Goal: Check status: Check status

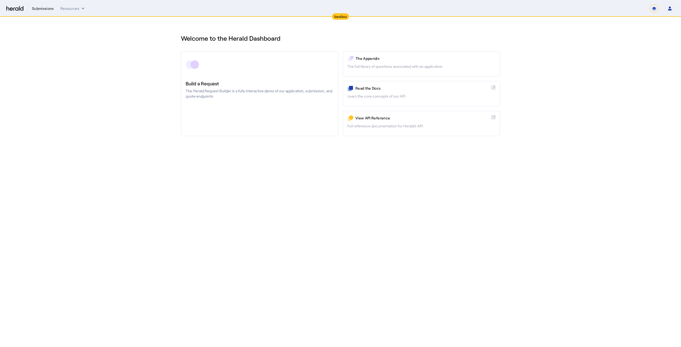
drag, startPoint x: 44, startPoint y: 7, endPoint x: 47, endPoint y: 7, distance: 2.9
click at [44, 7] on div "Submissions" at bounding box center [43, 8] width 22 height 5
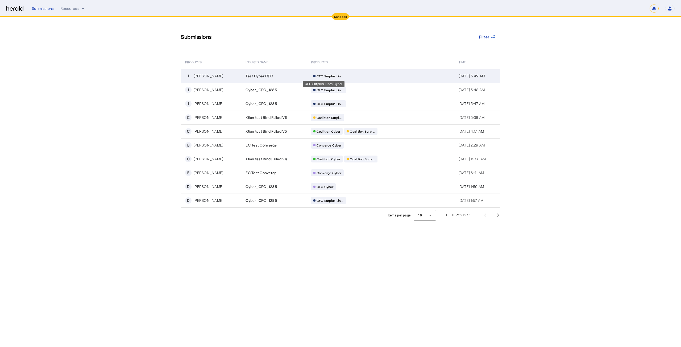
click at [326, 75] on span "CFC Surplus Lin..." at bounding box center [330, 76] width 27 height 4
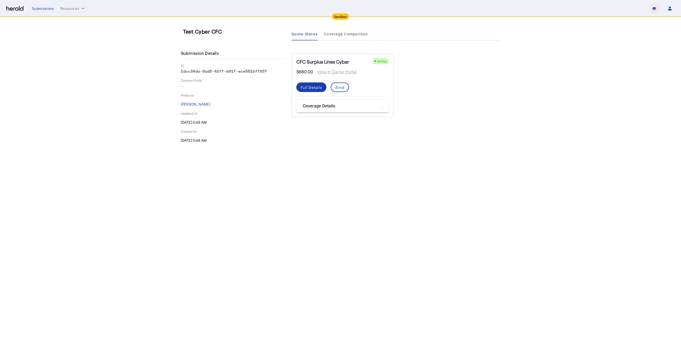
click at [316, 88] on div "Full Details" at bounding box center [312, 88] width 22 height 6
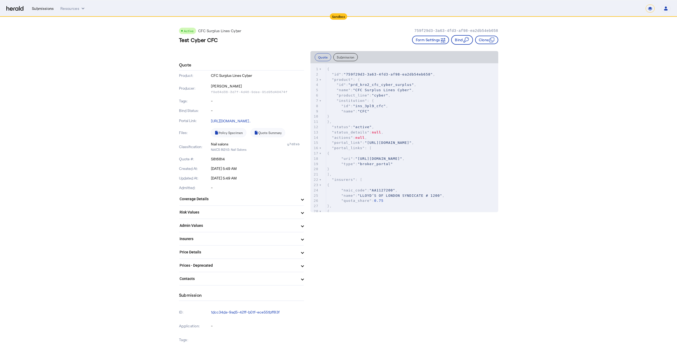
click at [44, 9] on div "Submissions" at bounding box center [43, 8] width 22 height 5
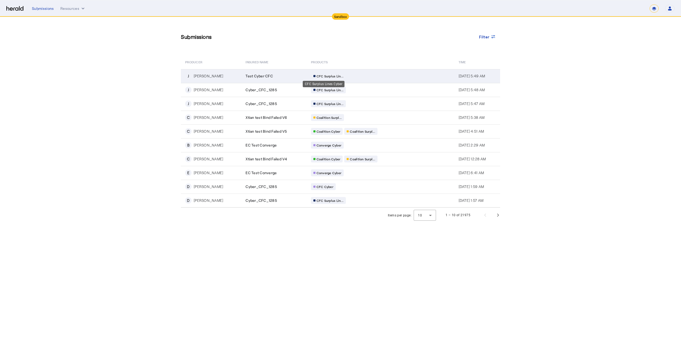
click at [332, 76] on span "CFC Surplus Lin..." at bounding box center [330, 76] width 27 height 4
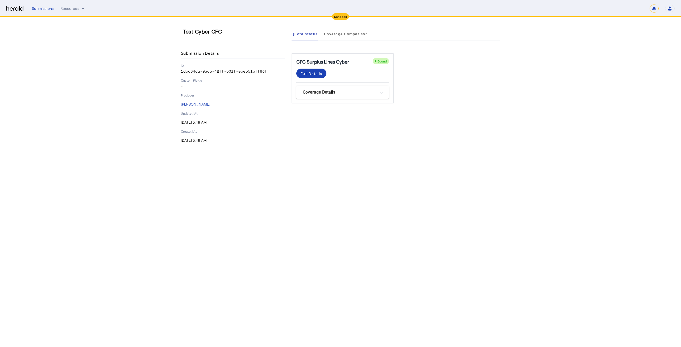
click at [375, 94] on mat-panel-title "Coverage Details" at bounding box center [339, 92] width 73 height 6
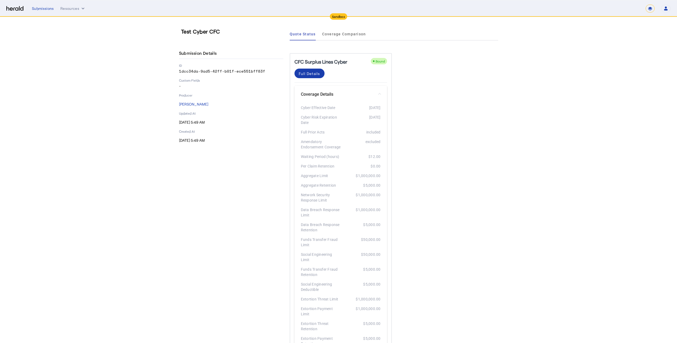
click at [318, 76] on div "Full Details" at bounding box center [310, 74] width 22 height 6
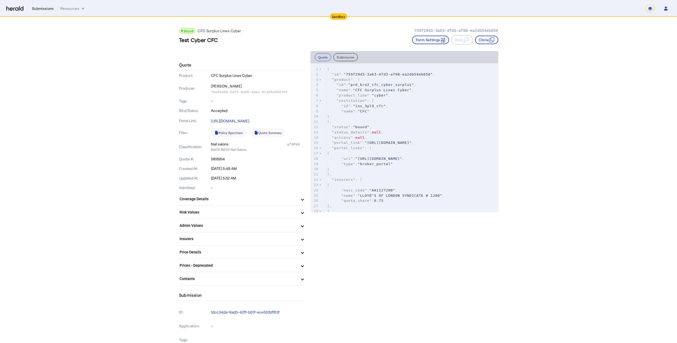
click at [44, 7] on div "Submissions" at bounding box center [43, 8] width 22 height 5
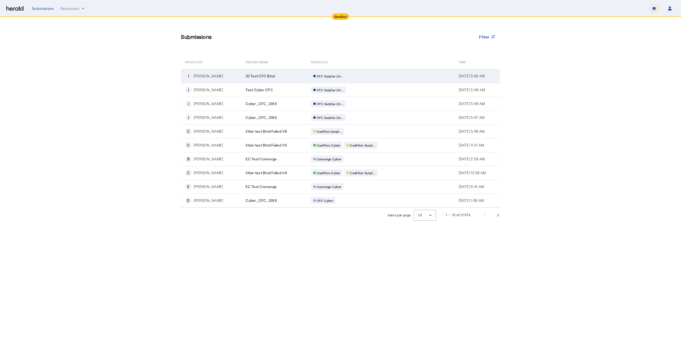
click at [321, 75] on span "CFC Surplus Lin..." at bounding box center [330, 76] width 27 height 4
